Goal: Information Seeking & Learning: Learn about a topic

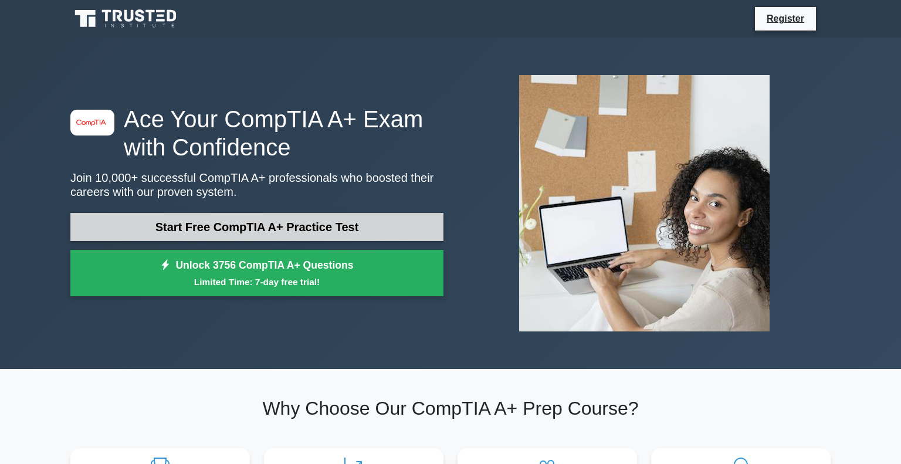
click at [244, 231] on link "Start Free CompTIA A+ Practice Test" at bounding box center [256, 227] width 373 height 28
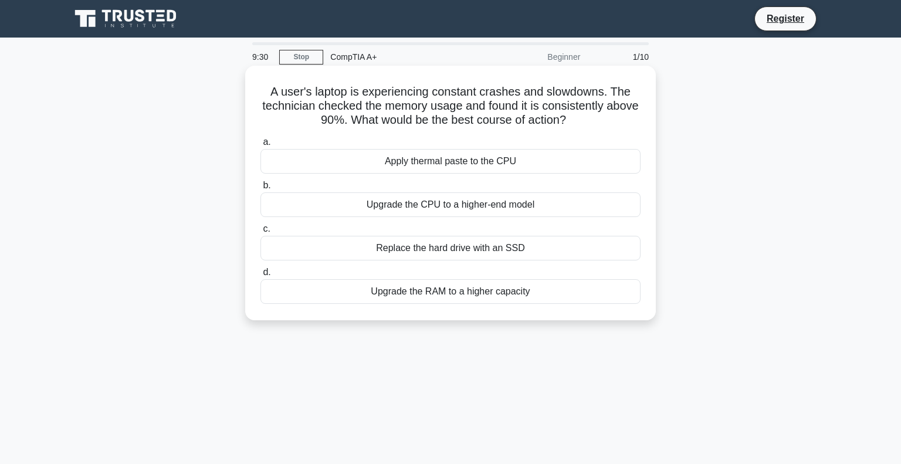
click at [480, 295] on div "Upgrade the RAM to a higher capacity" at bounding box center [451, 291] width 380 height 25
click at [261, 276] on input "d. Upgrade the RAM to a higher capacity" at bounding box center [261, 273] width 0 height 8
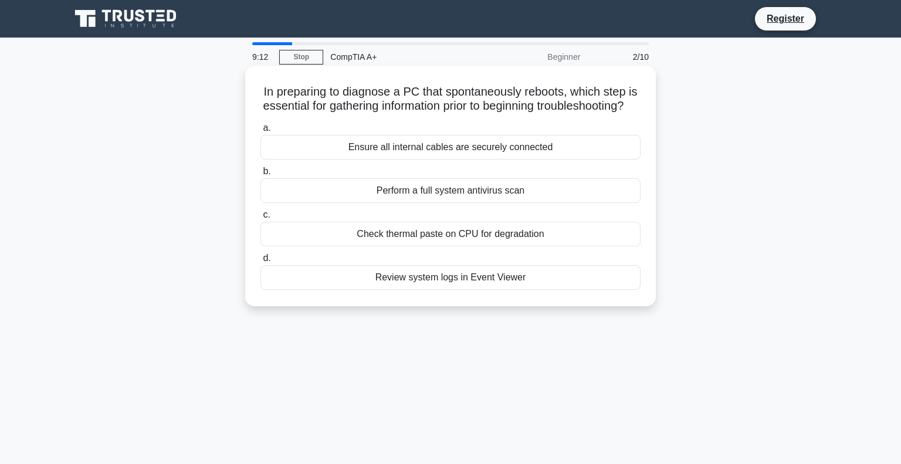
click at [515, 279] on div "Review system logs in Event Viewer" at bounding box center [451, 277] width 380 height 25
click at [261, 262] on input "d. Review system logs in Event Viewer" at bounding box center [261, 259] width 0 height 8
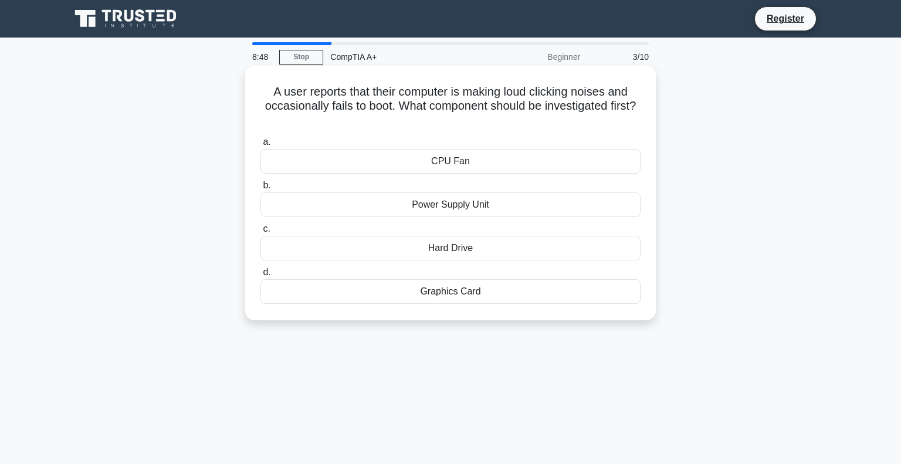
click at [458, 161] on div "CPU Fan" at bounding box center [451, 161] width 380 height 25
click at [261, 146] on input "a. CPU Fan" at bounding box center [261, 142] width 0 height 8
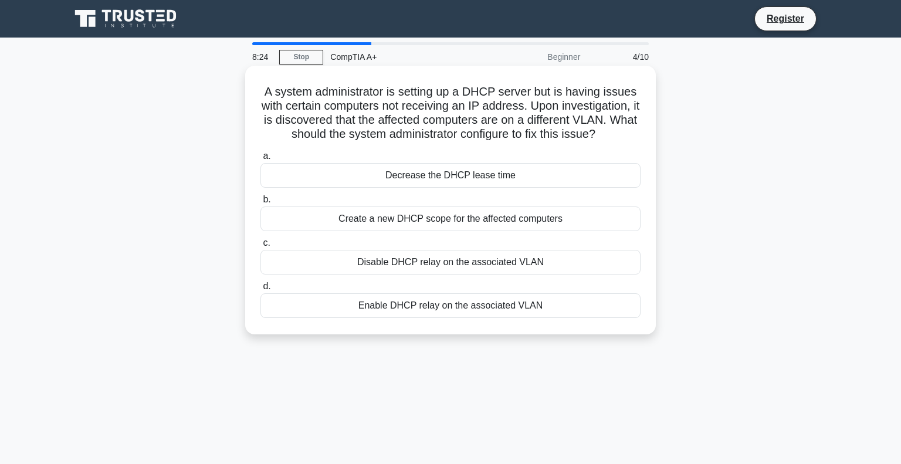
click at [478, 182] on div "Decrease the DHCP lease time" at bounding box center [451, 175] width 380 height 25
click at [261, 160] on input "a. Decrease the DHCP lease time" at bounding box center [261, 157] width 0 height 8
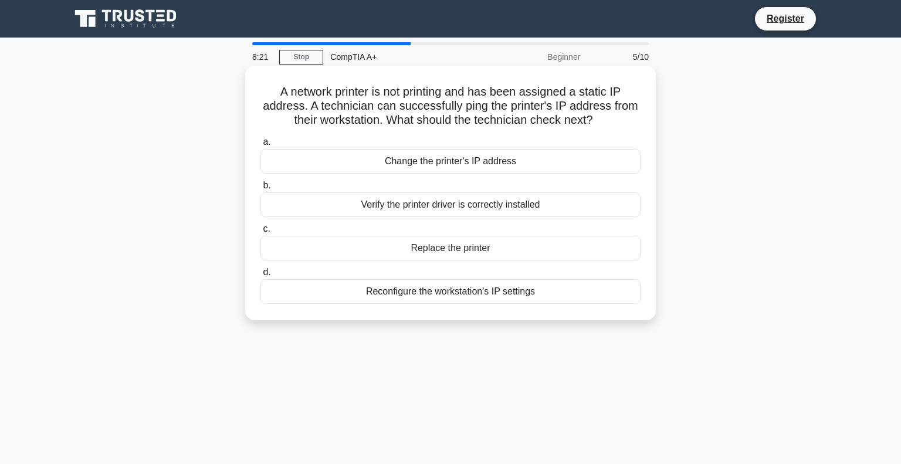
click at [482, 172] on div "Change the printer's IP address" at bounding box center [451, 161] width 380 height 25
click at [261, 146] on input "a. Change the printer's IP address" at bounding box center [261, 142] width 0 height 8
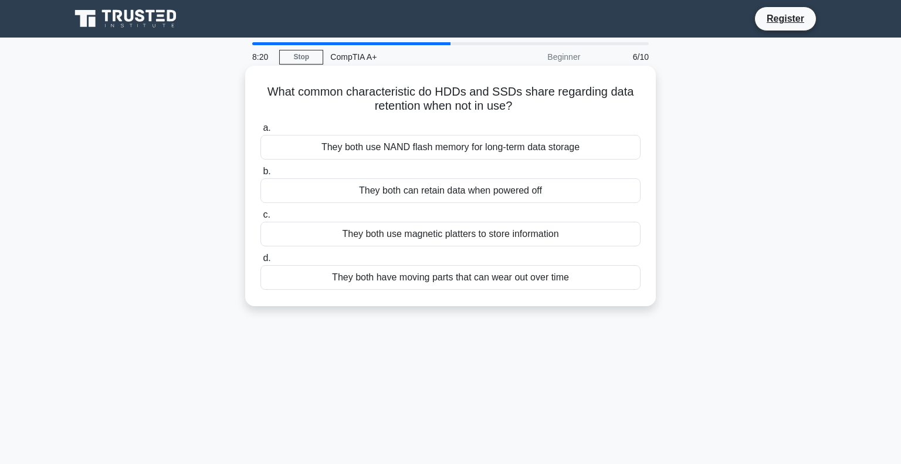
click at [476, 159] on label "a. They both use NAND flash memory for long-term data storage" at bounding box center [451, 140] width 380 height 39
click at [261, 132] on input "a. They both use NAND flash memory for long-term data storage" at bounding box center [261, 128] width 0 height 8
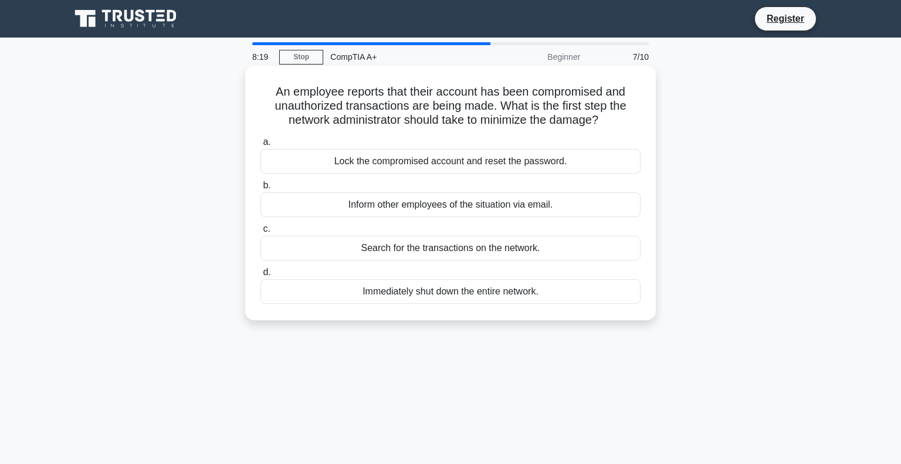
click at [482, 173] on div "Lock the compromised account and reset the password." at bounding box center [451, 161] width 380 height 25
click at [261, 146] on input "a. Lock the compromised account and reset the password." at bounding box center [261, 142] width 0 height 8
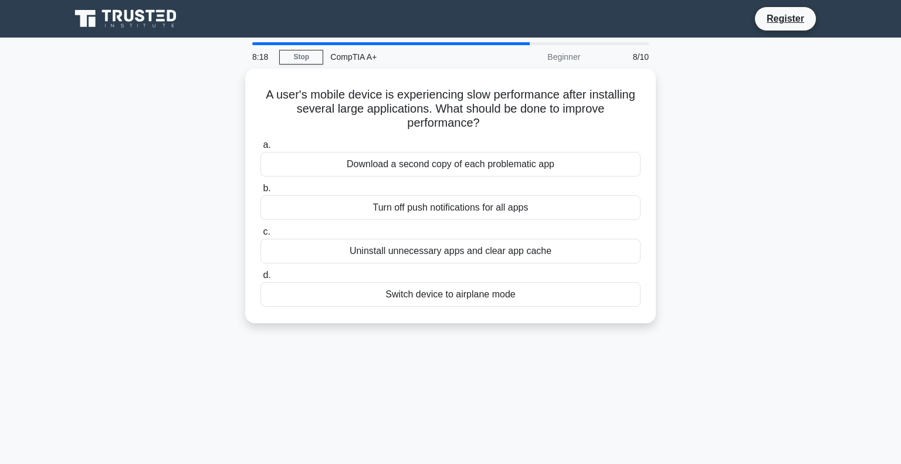
click at [482, 173] on div "Download a second copy of each problematic app" at bounding box center [451, 164] width 380 height 25
click at [261, 149] on input "a. Download a second copy of each problematic app" at bounding box center [261, 145] width 0 height 8
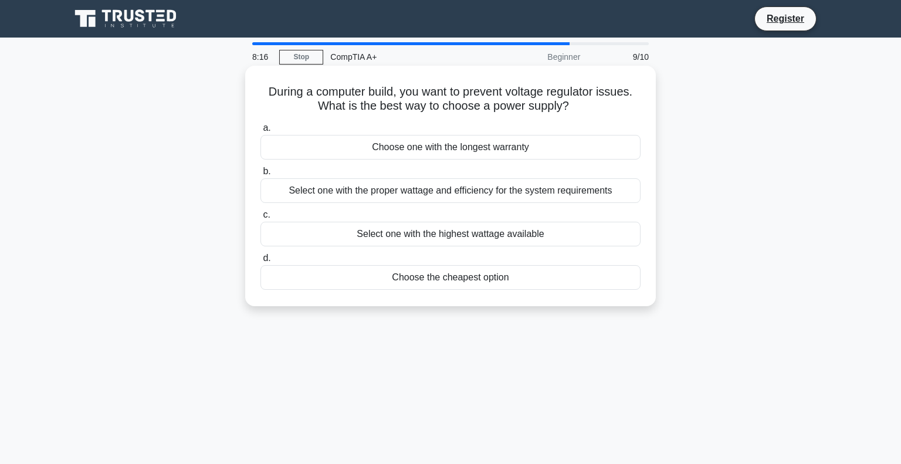
click at [480, 160] on div "a. Choose one with the longest warranty b. Select one with the proper wattage a…" at bounding box center [450, 206] width 394 height 174
click at [477, 150] on div "Choose one with the longest warranty" at bounding box center [451, 147] width 380 height 25
click at [261, 132] on input "a. Choose one with the longest warranty" at bounding box center [261, 128] width 0 height 8
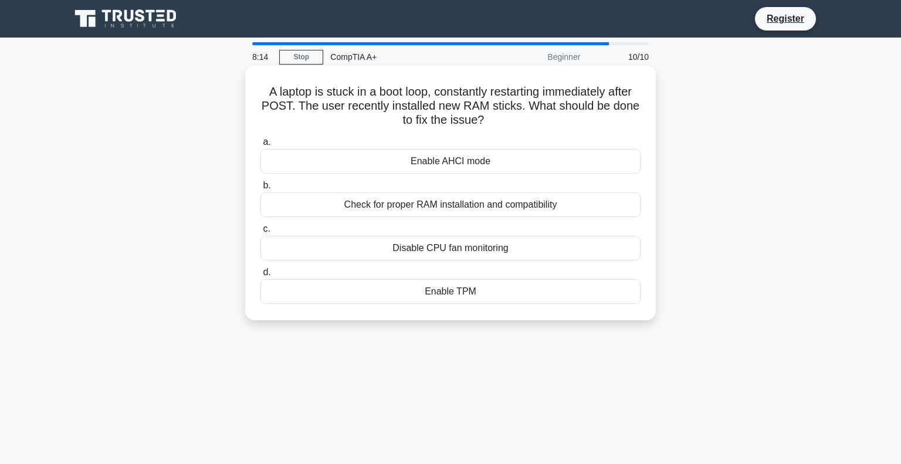
click at [485, 198] on div "Check for proper RAM installation and compatibility" at bounding box center [451, 204] width 380 height 25
click at [261, 190] on input "b. Check for proper RAM installation and compatibility" at bounding box center [261, 186] width 0 height 8
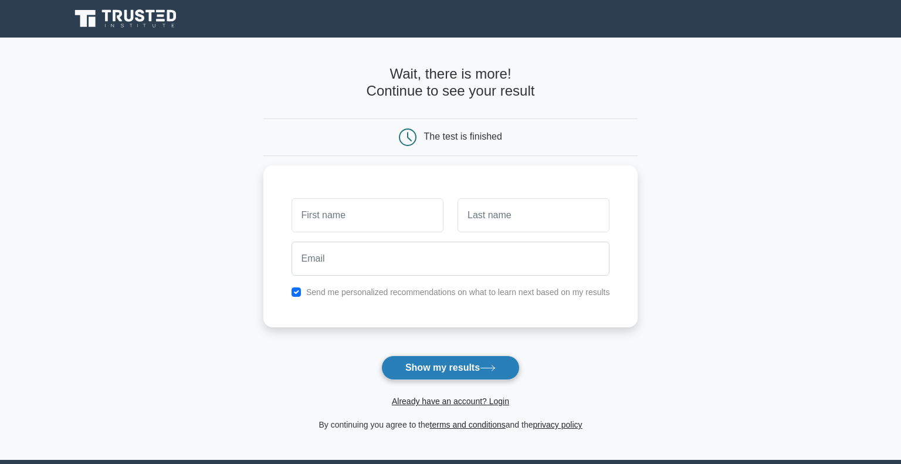
click at [441, 368] on button "Show my results" at bounding box center [450, 368] width 138 height 25
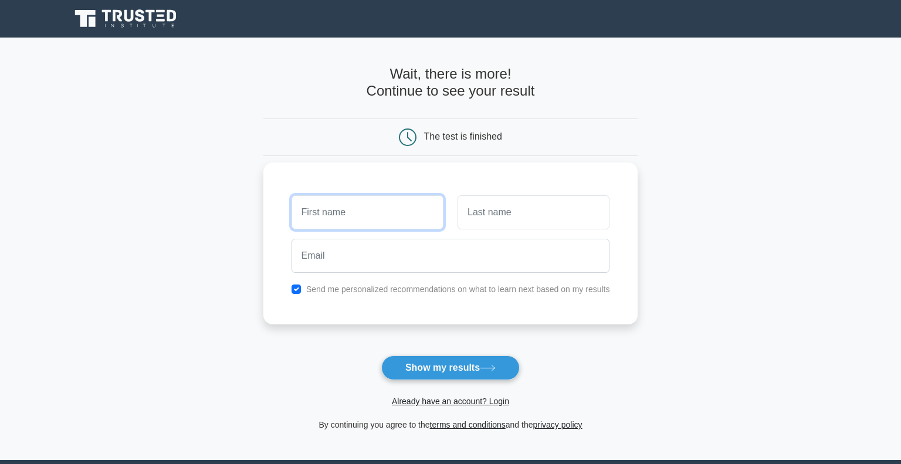
click at [378, 218] on input "text" at bounding box center [368, 212] width 152 height 34
type input "[PERSON_NAME]"
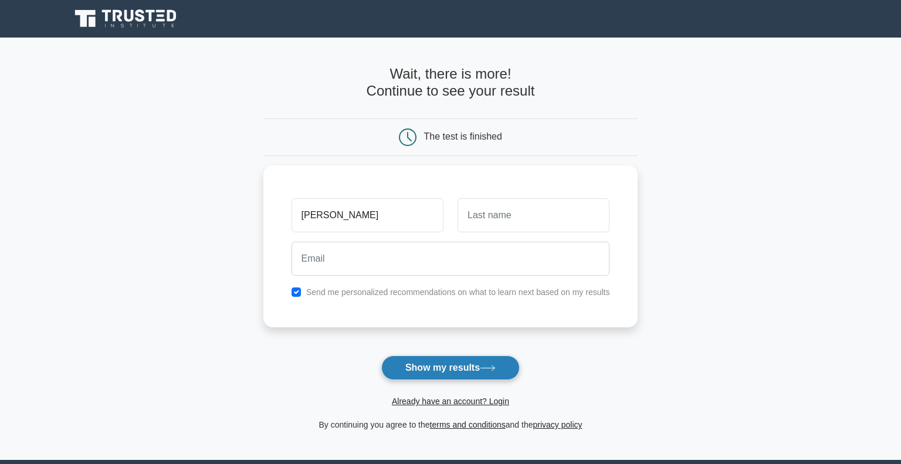
click at [447, 368] on button "Show my results" at bounding box center [450, 368] width 138 height 25
